Goal: Check status: Check status

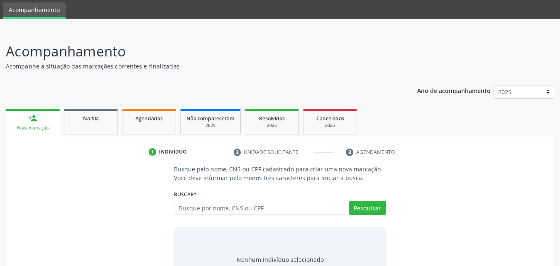
scroll to position [42, 0]
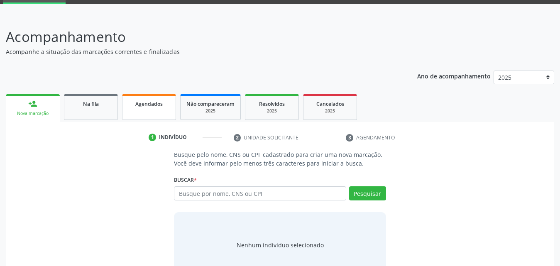
click at [152, 110] on link "Agendados" at bounding box center [149, 107] width 54 height 26
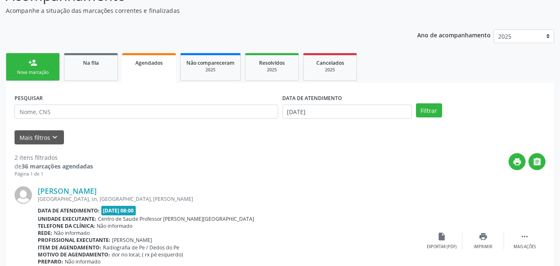
scroll to position [83, 0]
click at [44, 138] on button "Mais filtros keyboard_arrow_down" at bounding box center [39, 137] width 49 height 15
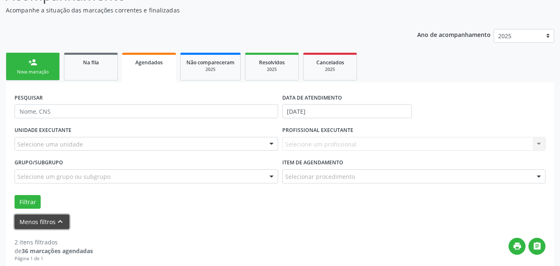
scroll to position [125, 0]
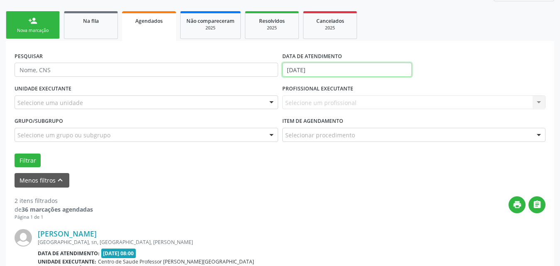
click at [351, 71] on input "[DATE]" at bounding box center [347, 70] width 130 height 14
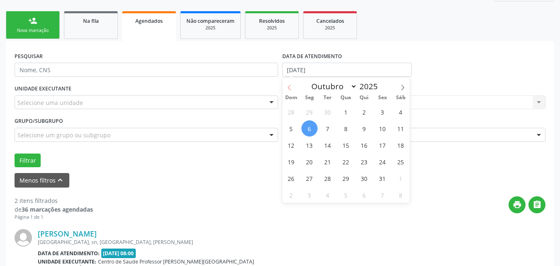
click at [287, 87] on icon at bounding box center [290, 88] width 6 height 6
select select "8"
click at [307, 112] on span "1" at bounding box center [310, 112] width 16 height 16
type input "[DATE]"
click at [403, 89] on icon at bounding box center [403, 88] width 6 height 6
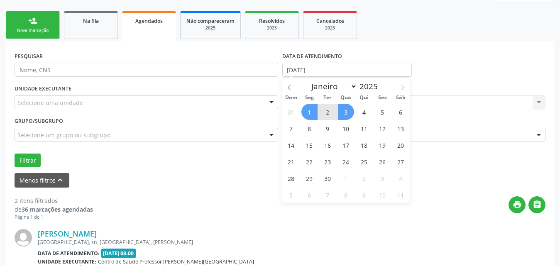
select select "9"
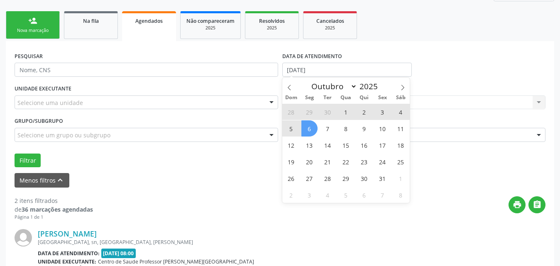
click at [308, 129] on span "6" at bounding box center [310, 128] width 16 height 16
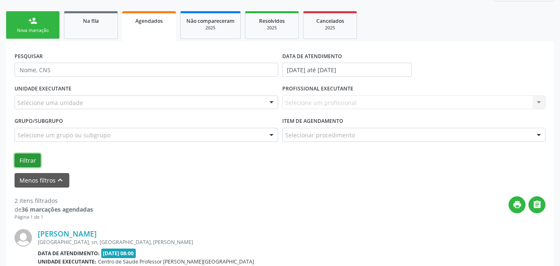
click at [20, 162] on button "Filtrar" at bounding box center [28, 161] width 26 height 14
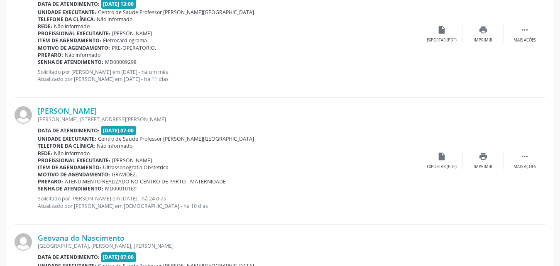
scroll to position [1537, 0]
